Goal: Information Seeking & Learning: Learn about a topic

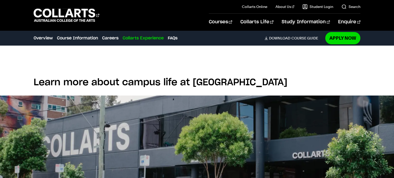
scroll to position [1092, 0]
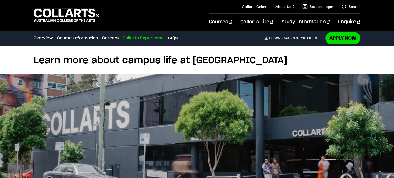
click at [285, 61] on div "Learn more about campus life at Collarts Wellington St Campus 208 Wellington St…" at bounding box center [197, 155] width 394 height 248
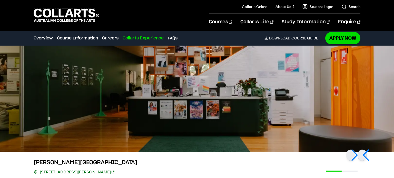
scroll to position [1152, 0]
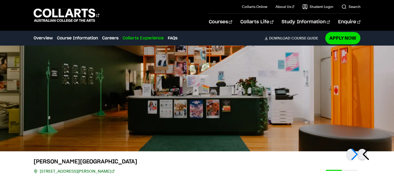
click at [367, 149] on div at bounding box center [362, 154] width 9 height 11
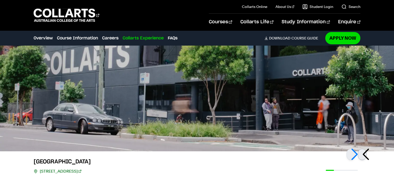
click at [363, 149] on div at bounding box center [362, 154] width 9 height 11
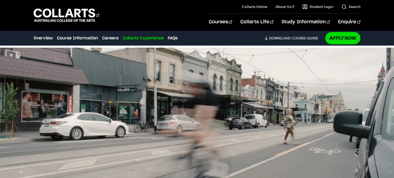
scroll to position [1117, 0]
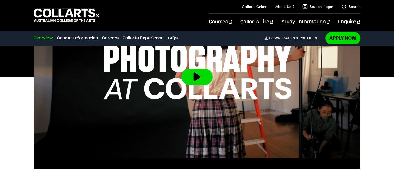
scroll to position [208, 0]
